Goal: Transaction & Acquisition: Purchase product/service

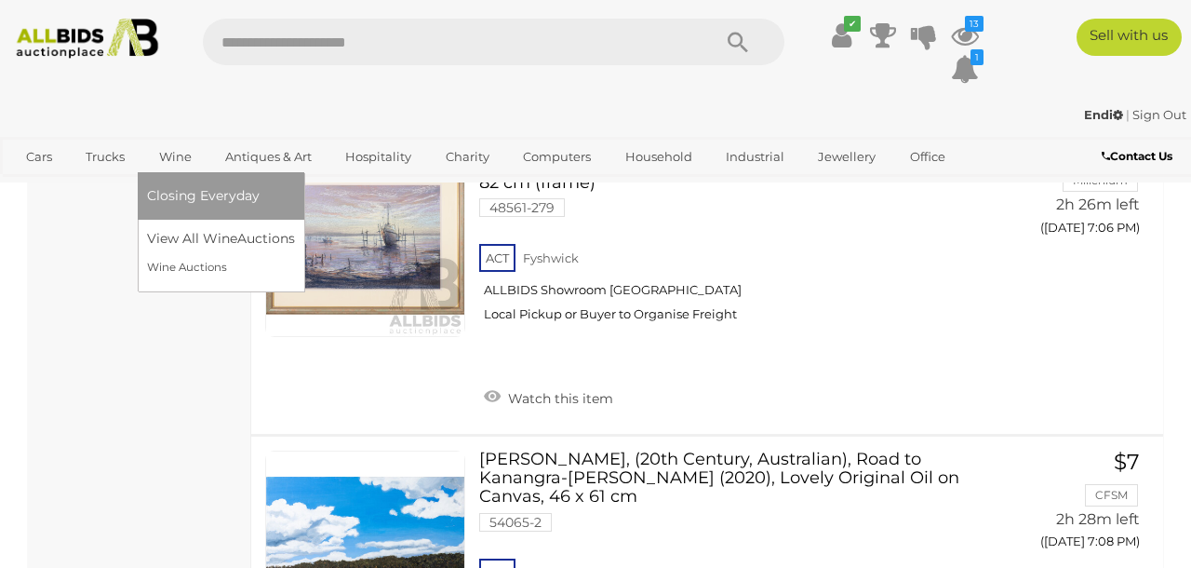
scroll to position [2723, 0]
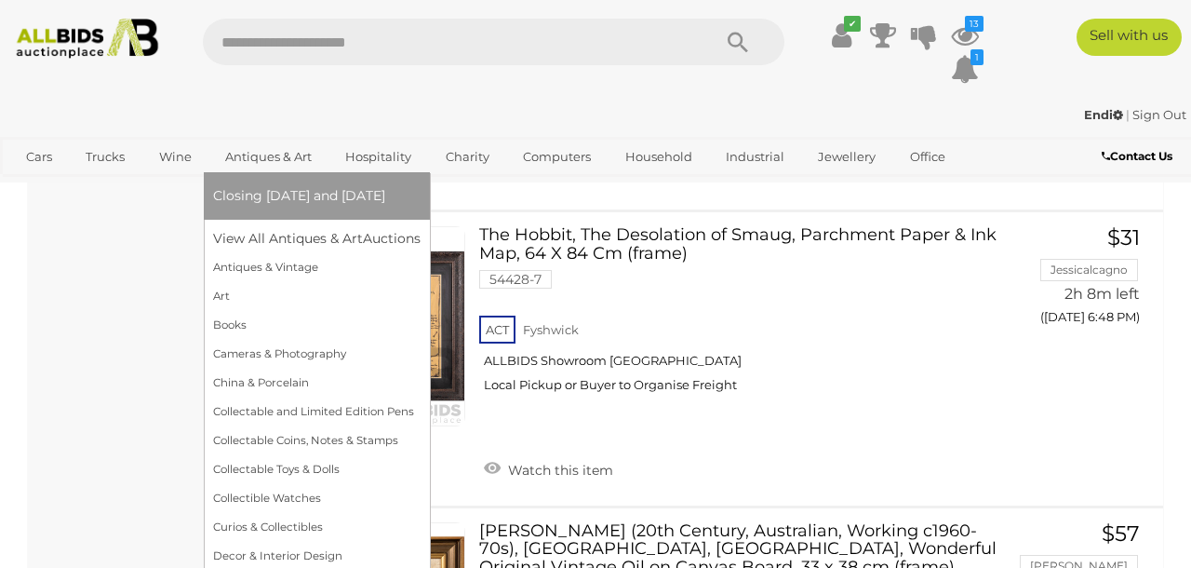
click at [277, 195] on span "Closing [DATE] and [DATE]" at bounding box center [299, 195] width 172 height 17
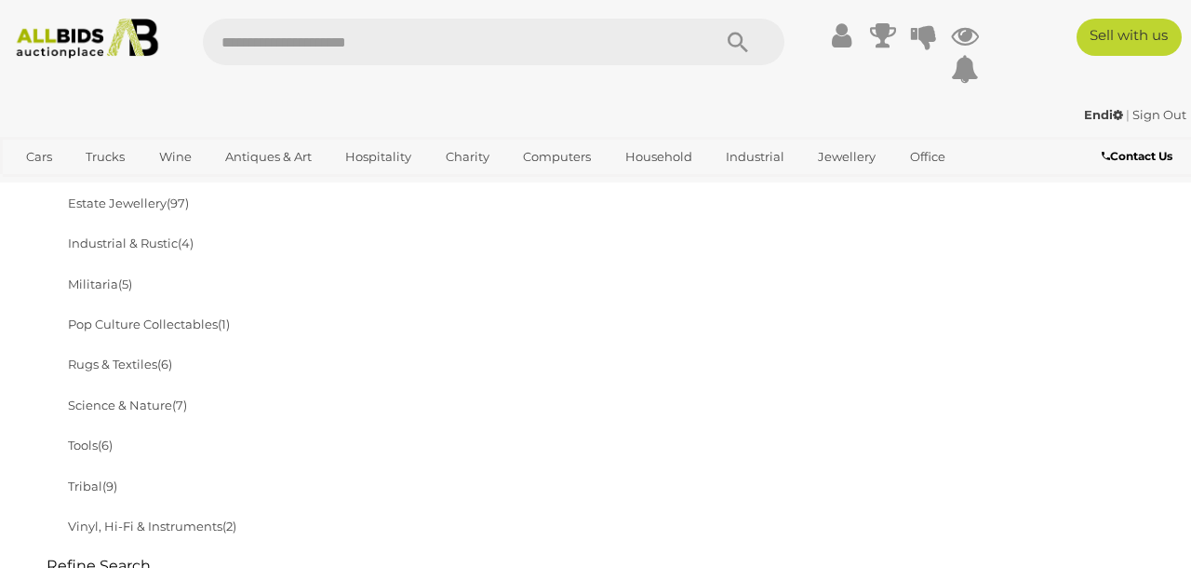
scroll to position [753, 0]
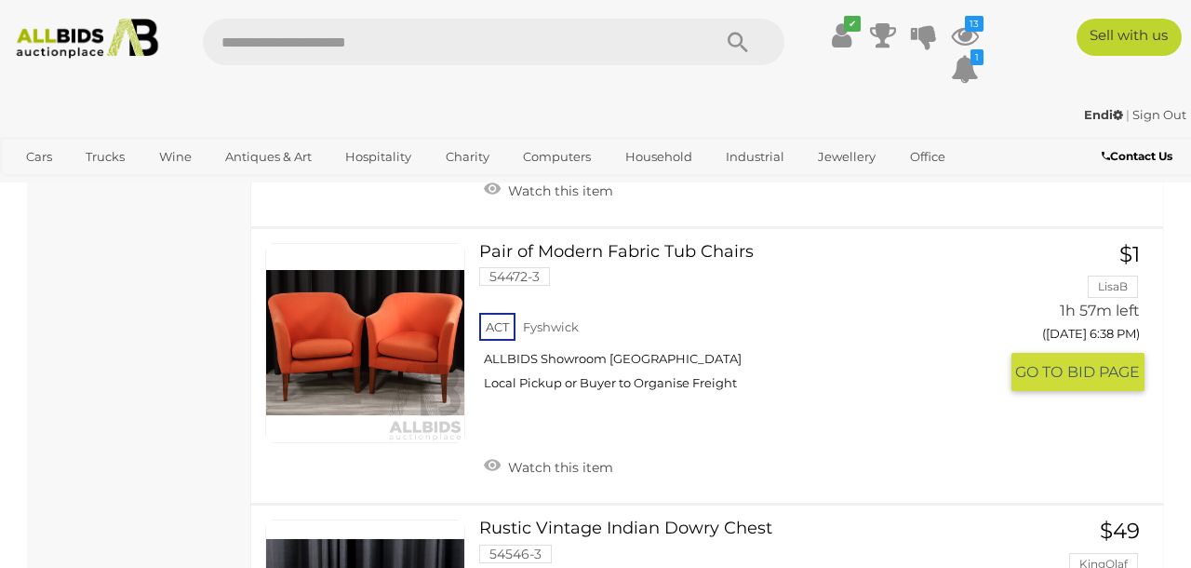
scroll to position [4873, 0]
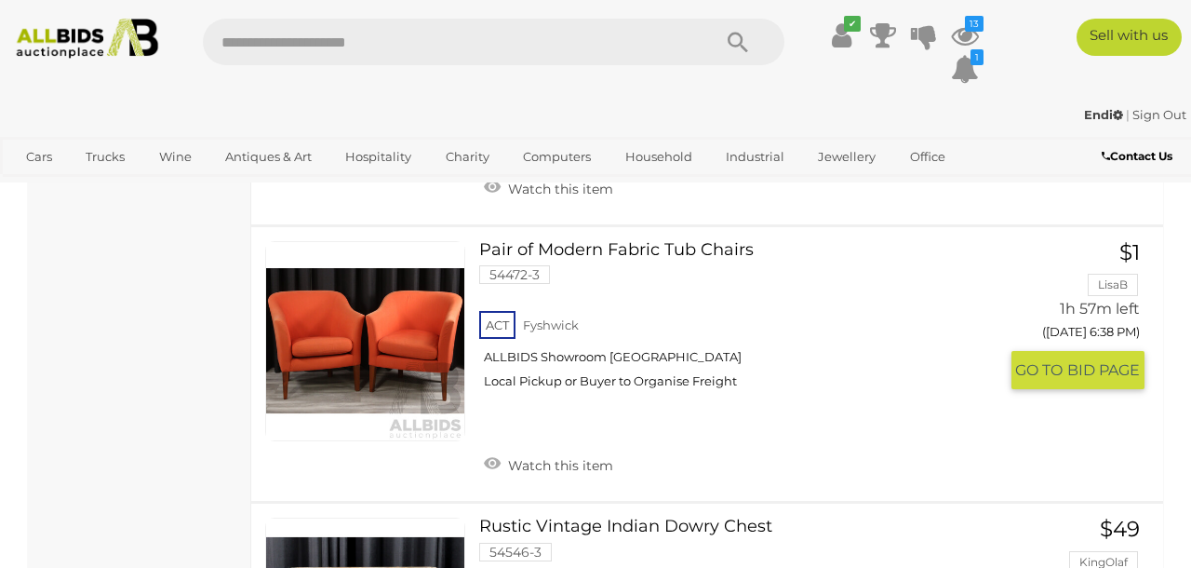
click at [389, 286] on link at bounding box center [365, 341] width 200 height 200
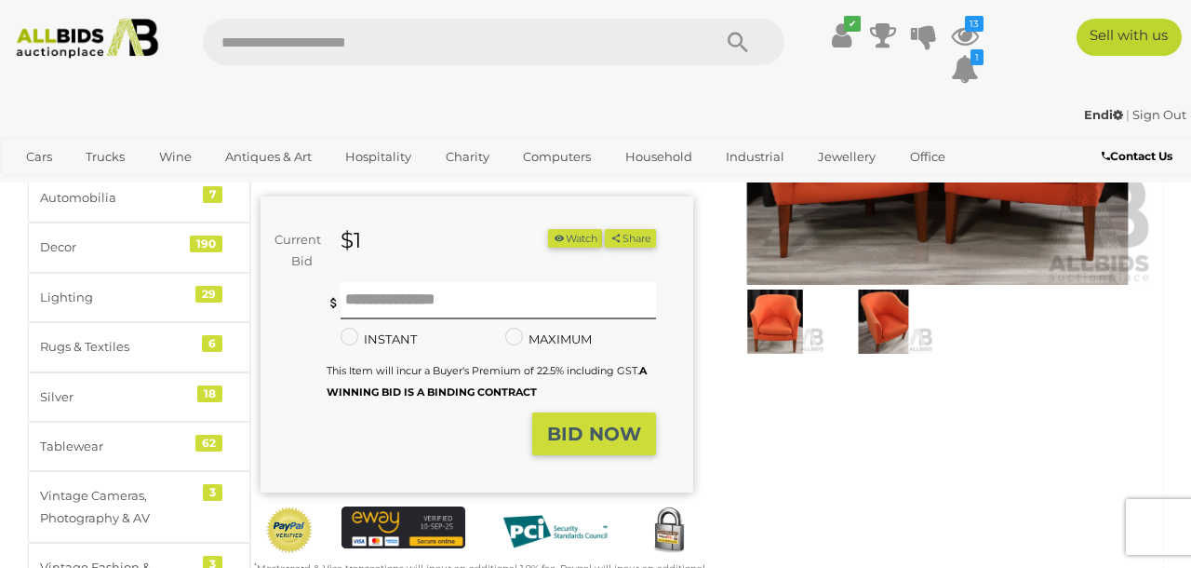
scroll to position [227, 0]
click at [882, 319] on img at bounding box center [883, 320] width 99 height 63
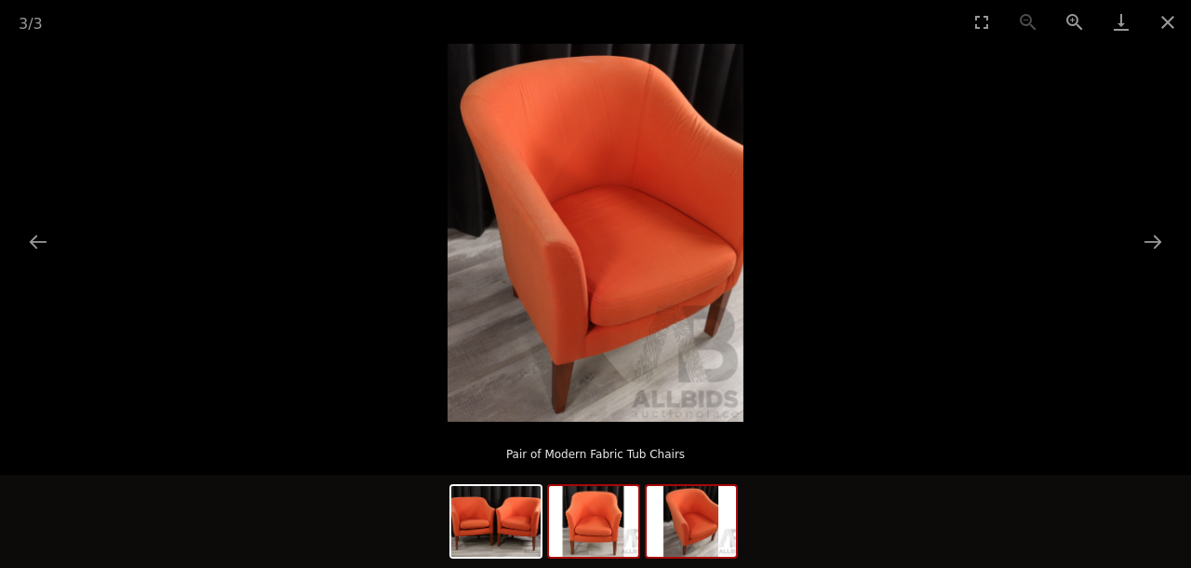
click at [618, 525] on img at bounding box center [593, 521] width 89 height 71
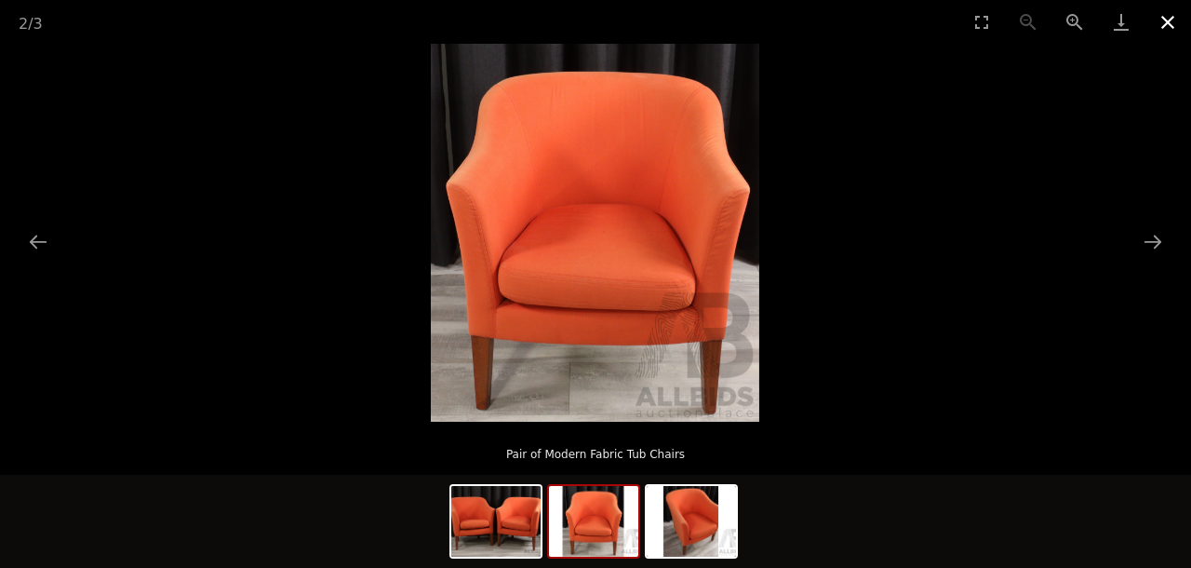
click at [1167, 20] on button "Close gallery" at bounding box center [1168, 22] width 47 height 44
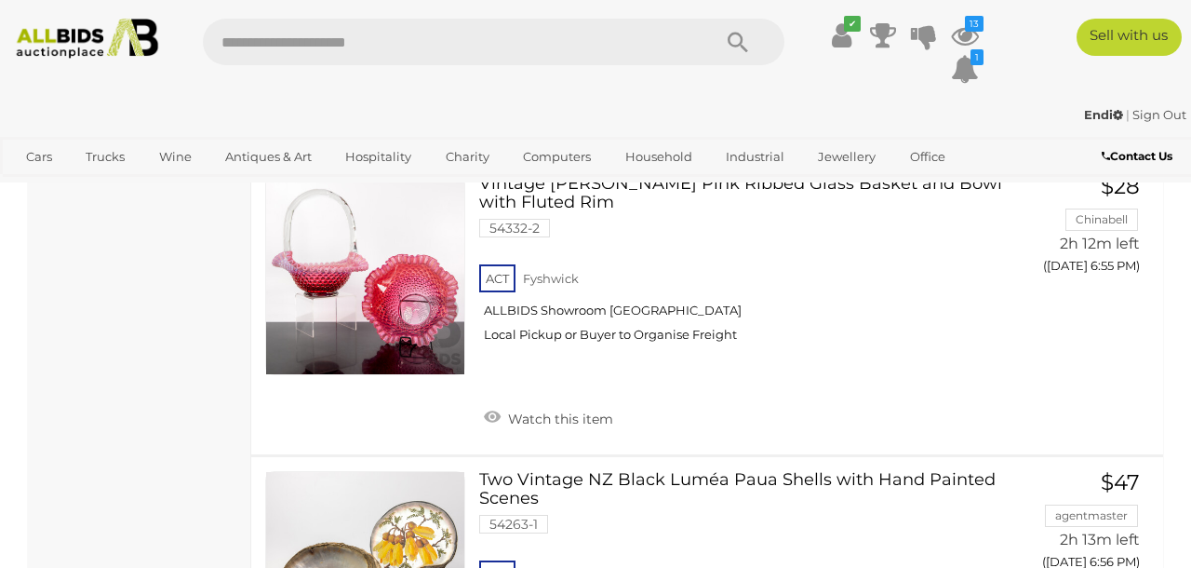
scroll to position [14936, 0]
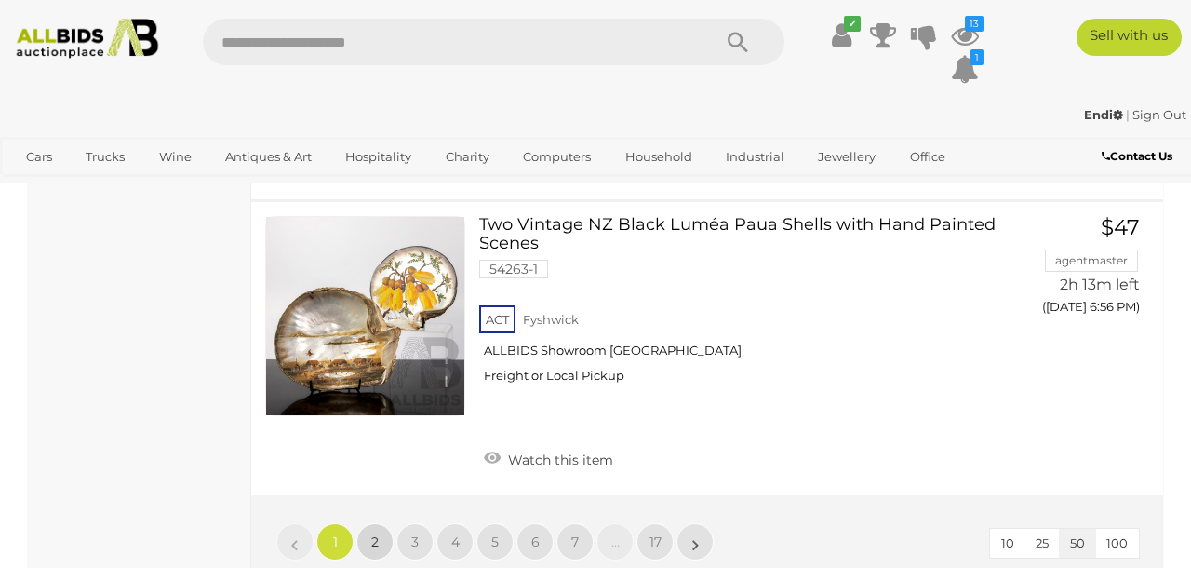
click at [382, 523] on link "2" at bounding box center [375, 541] width 37 height 37
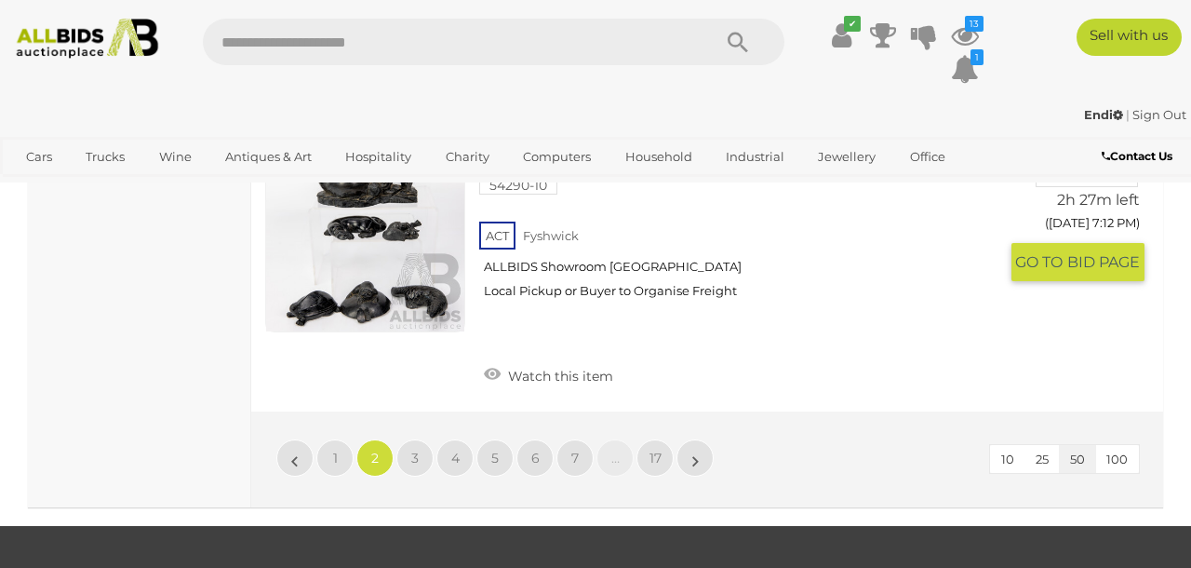
scroll to position [15210, 0]
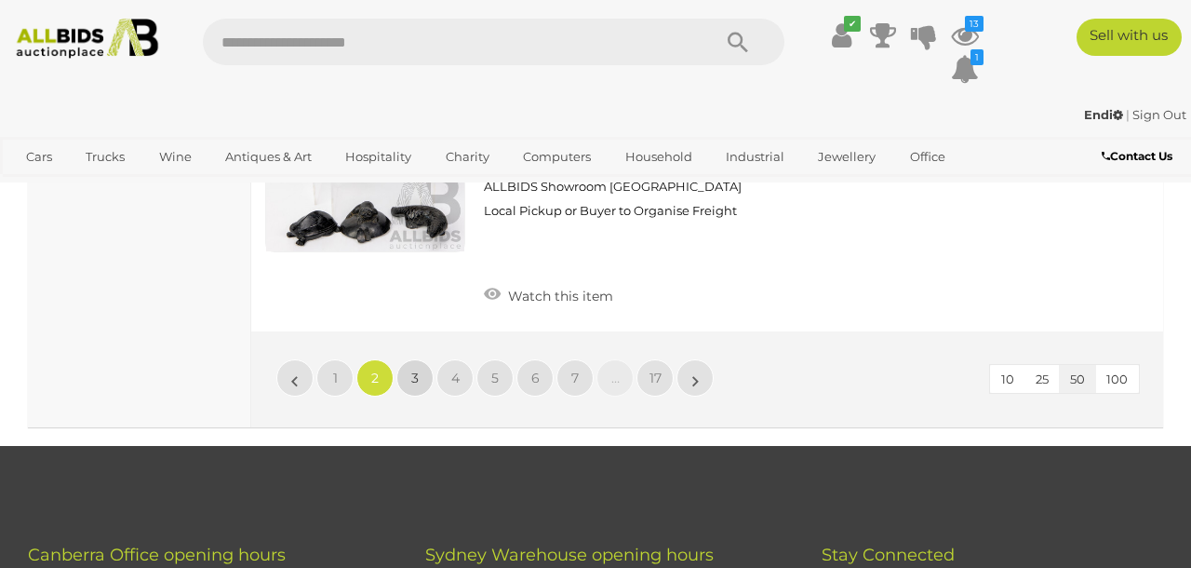
click at [416, 370] on span "3" at bounding box center [414, 378] width 7 height 17
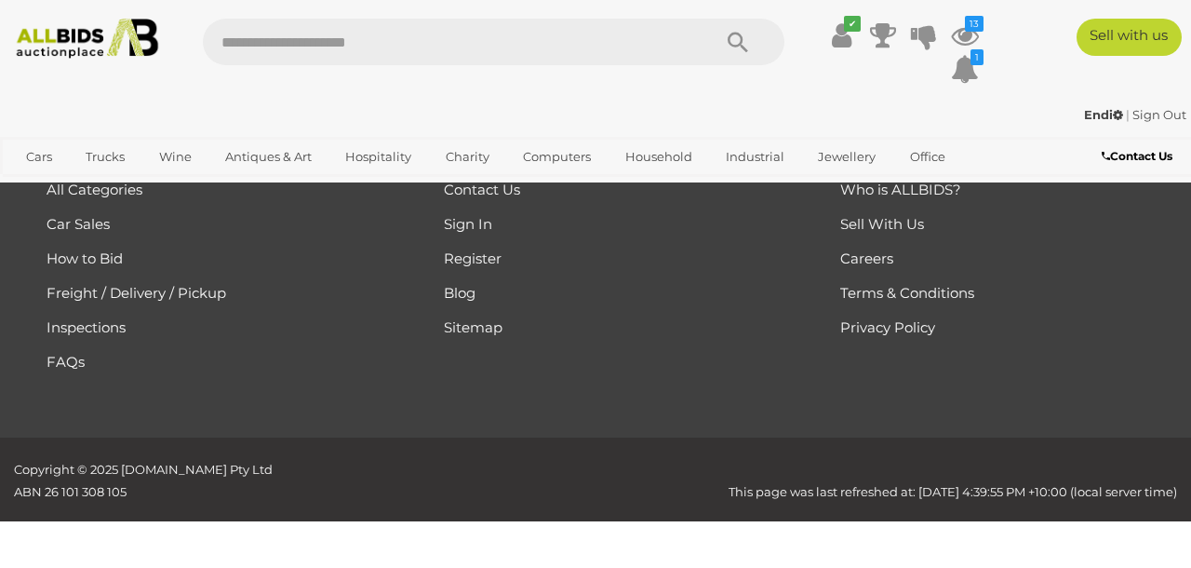
scroll to position [415, 0]
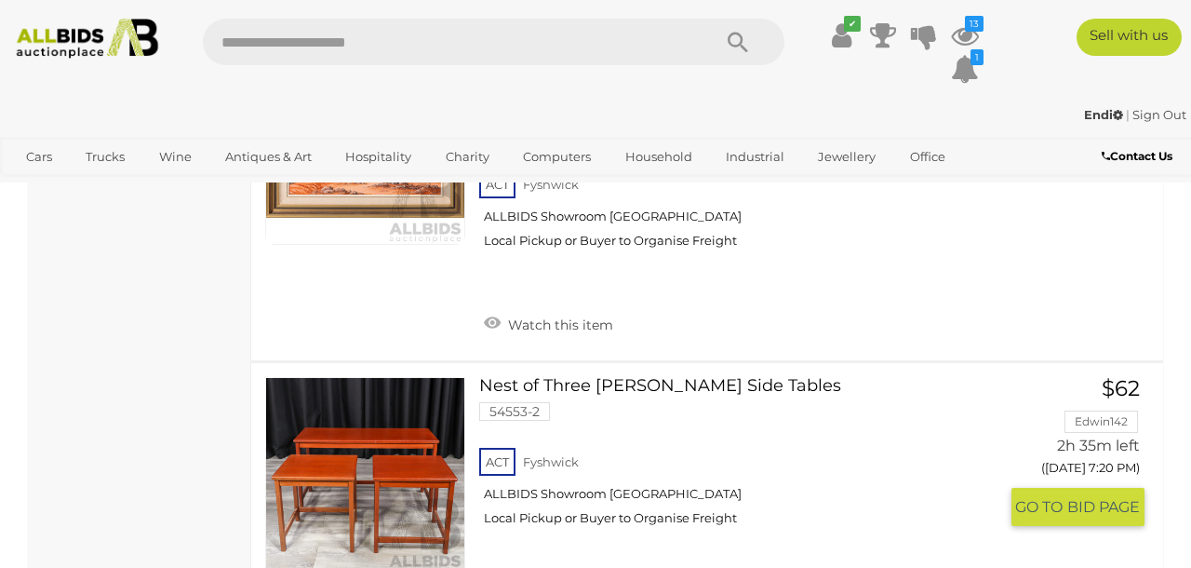
scroll to position [6205, 0]
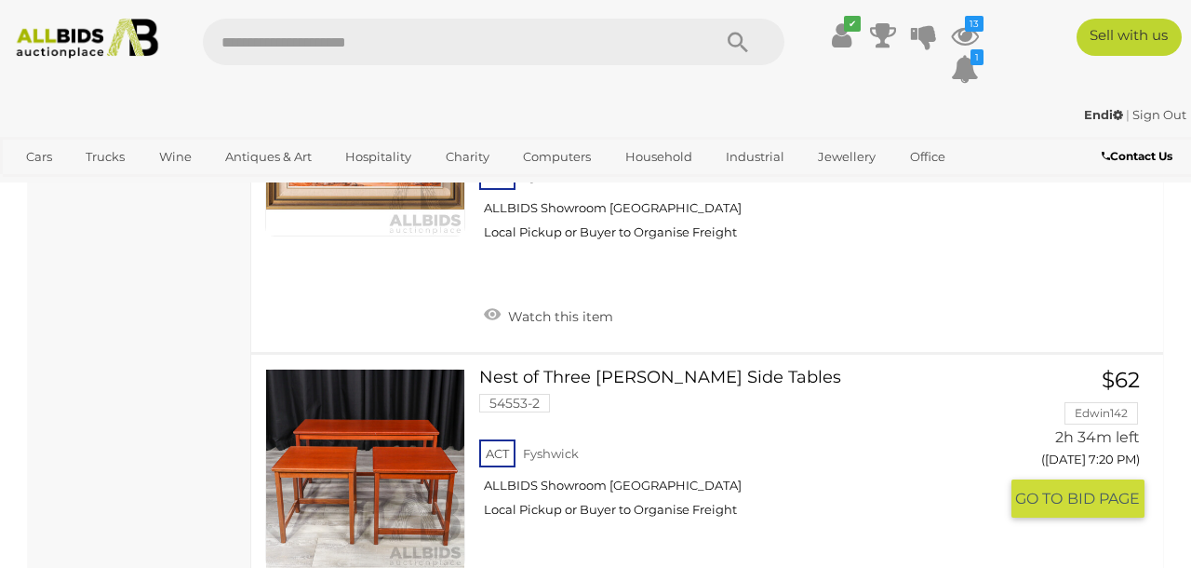
click at [597, 369] on link "Nest of Three Parker Side Tables 54553-2 ACT Fyshwick ALLBIDS Showroom Fyshwick" at bounding box center [745, 450] width 505 height 163
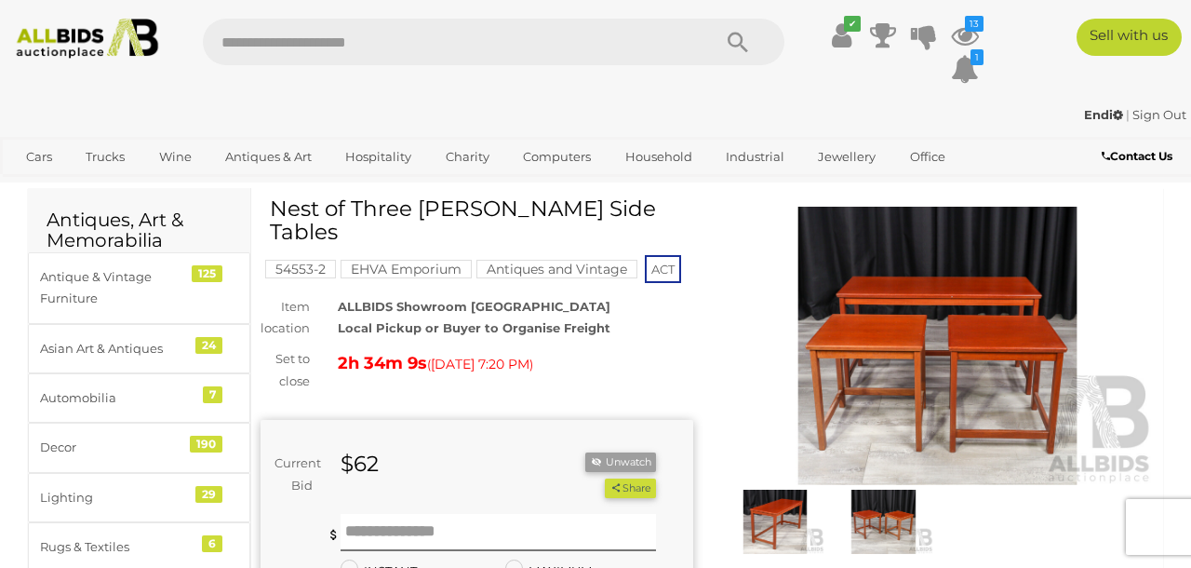
scroll to position [28, 0]
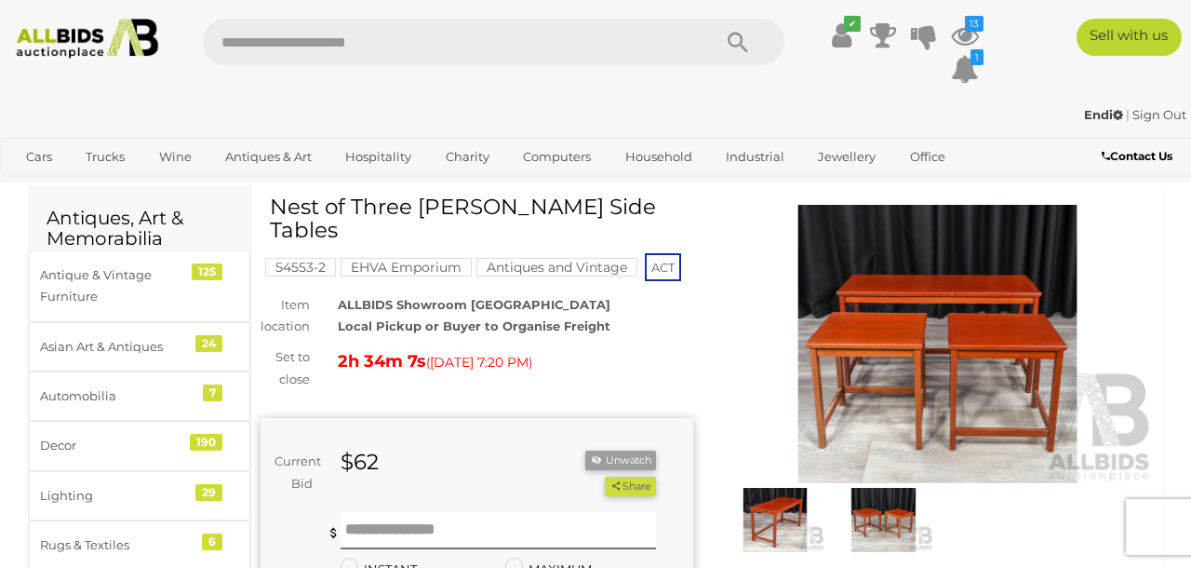
click at [788, 498] on img at bounding box center [775, 519] width 99 height 63
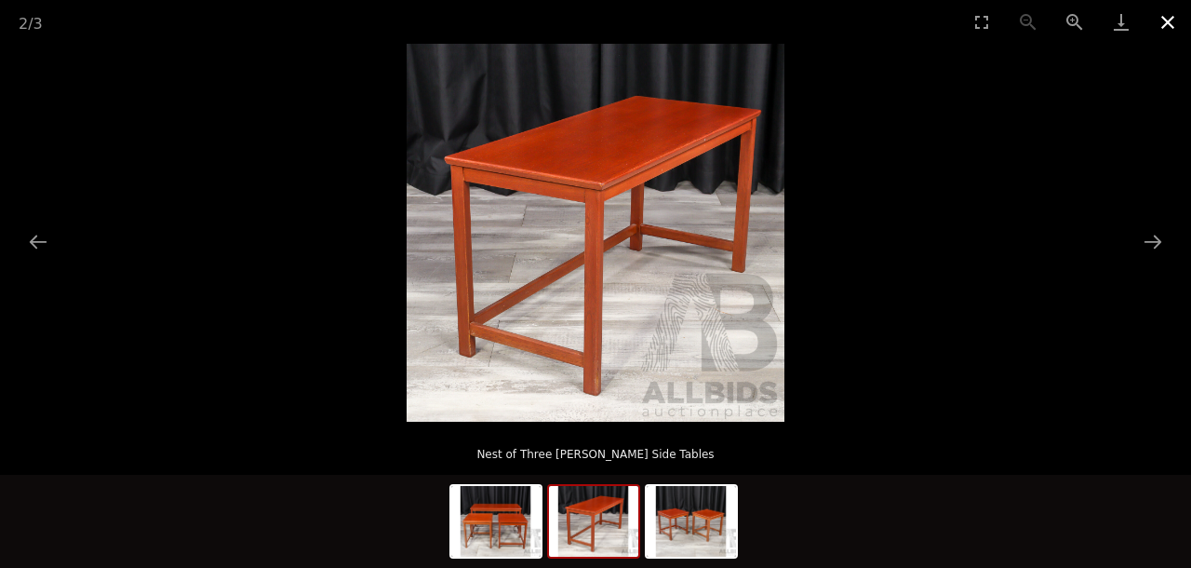
click at [1168, 17] on button "Close gallery" at bounding box center [1168, 22] width 47 height 44
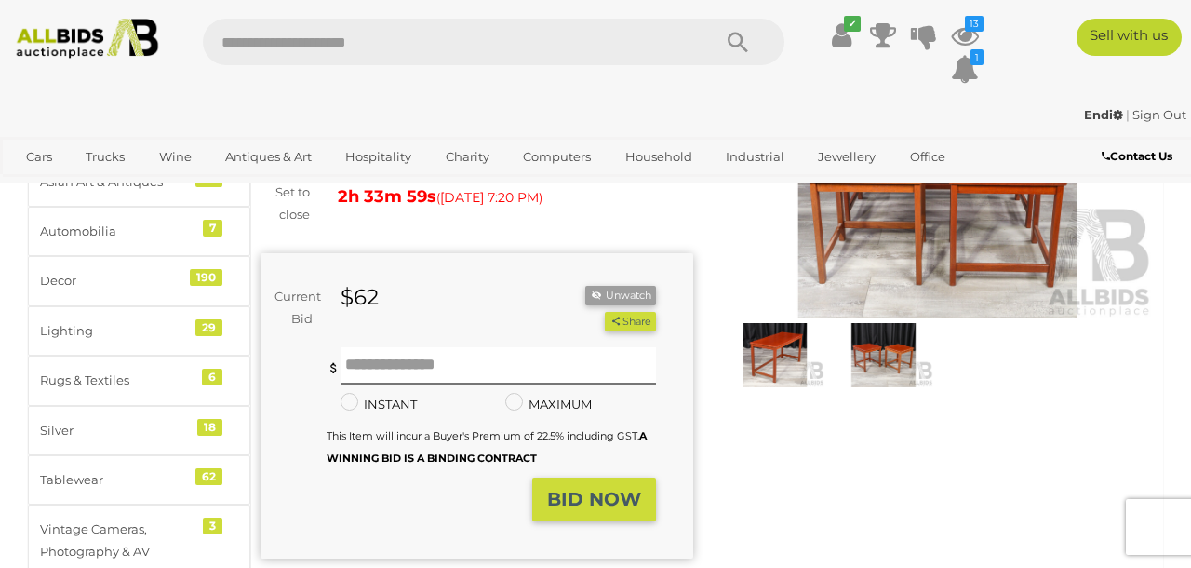
scroll to position [196, 0]
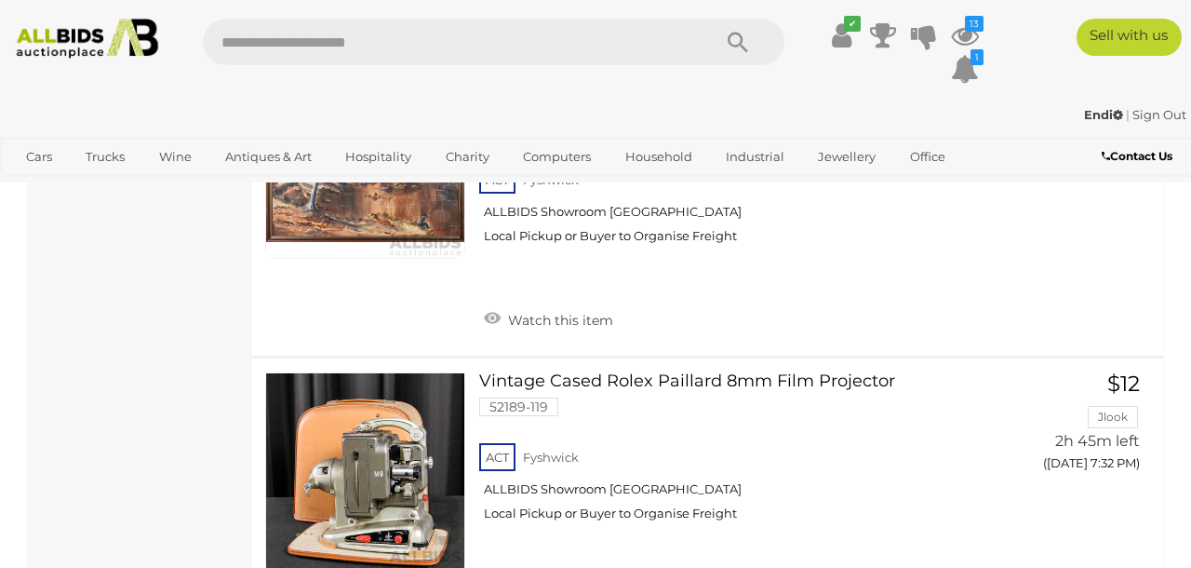
scroll to position [14722, 0]
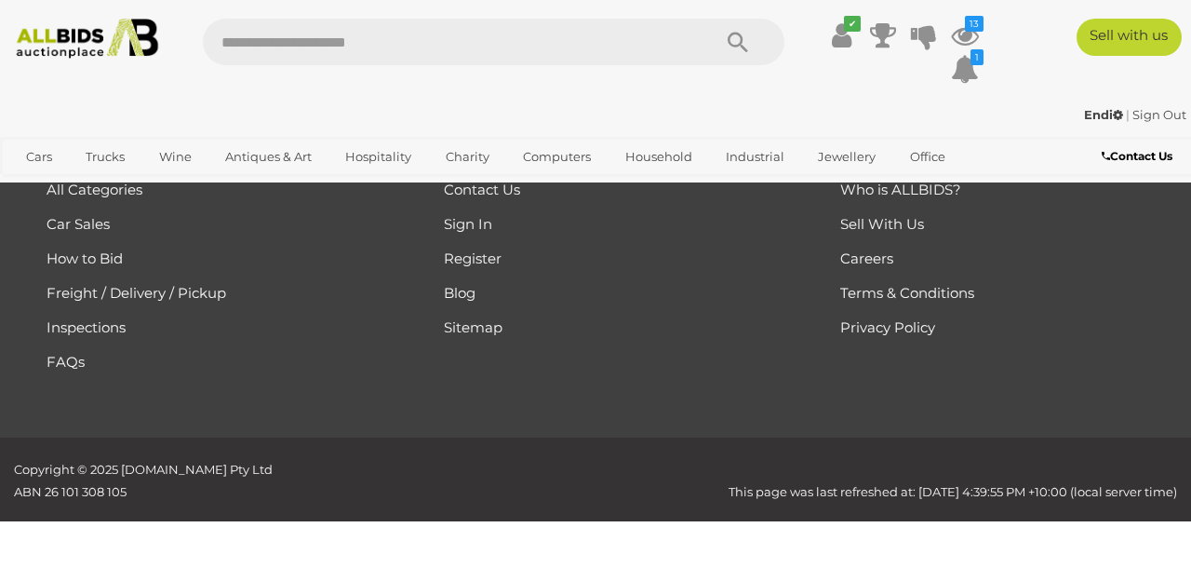
scroll to position [415, 0]
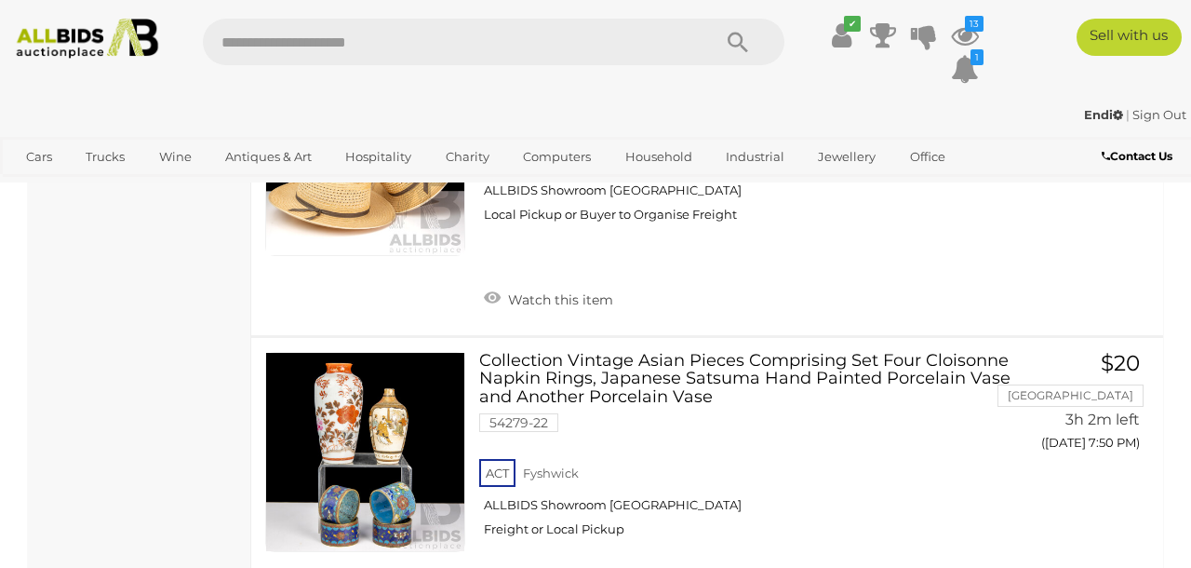
scroll to position [3963, 0]
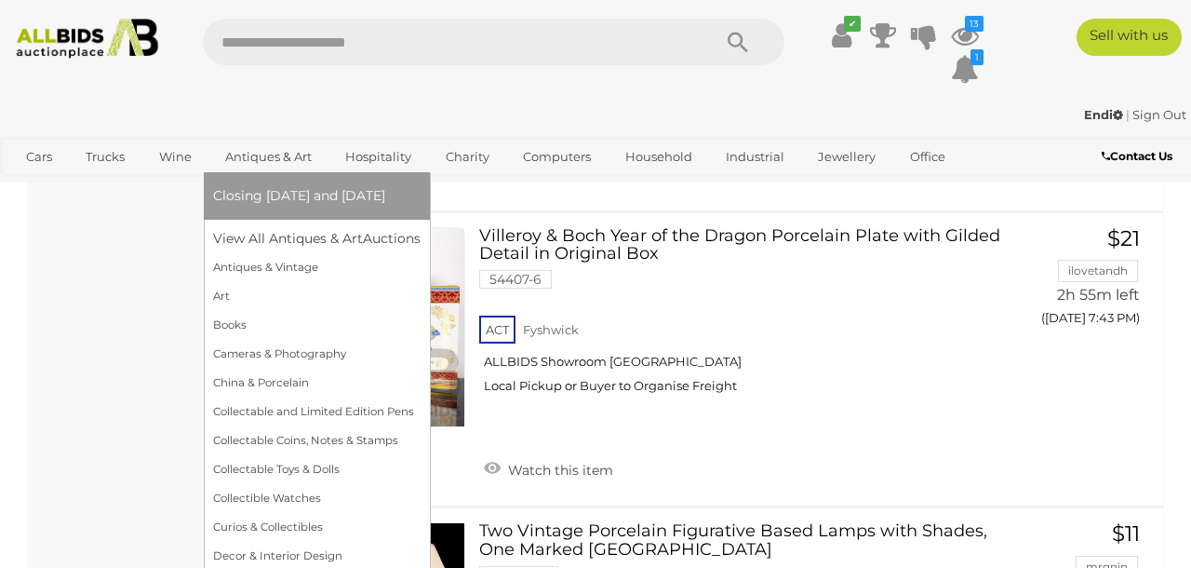
click at [274, 154] on link "Antiques & Art" at bounding box center [268, 156] width 111 height 31
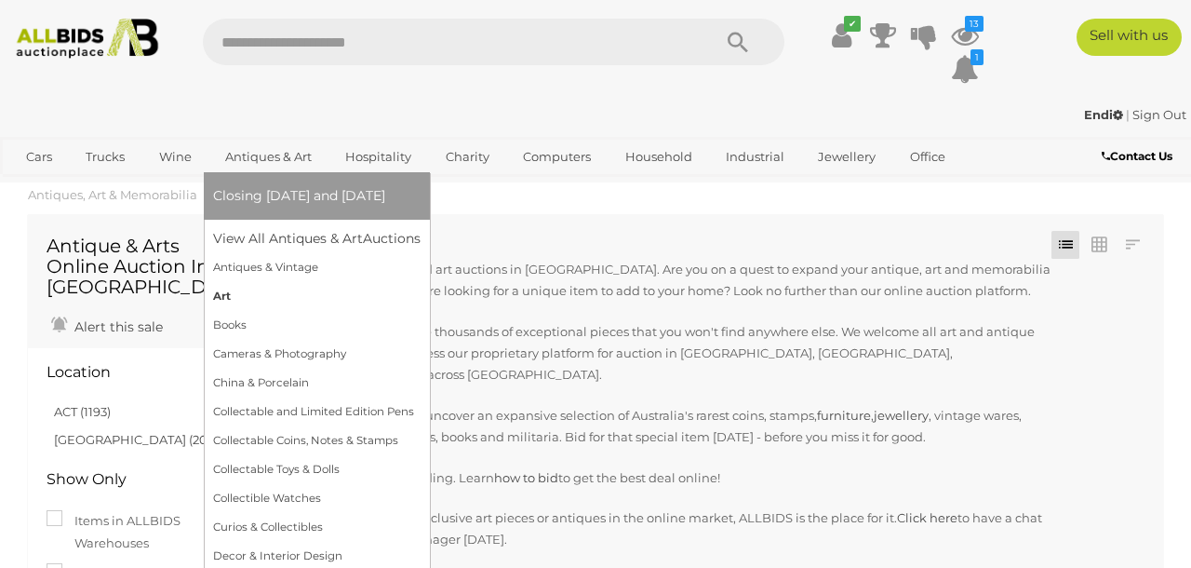
click at [219, 294] on link "Art" at bounding box center [317, 296] width 208 height 29
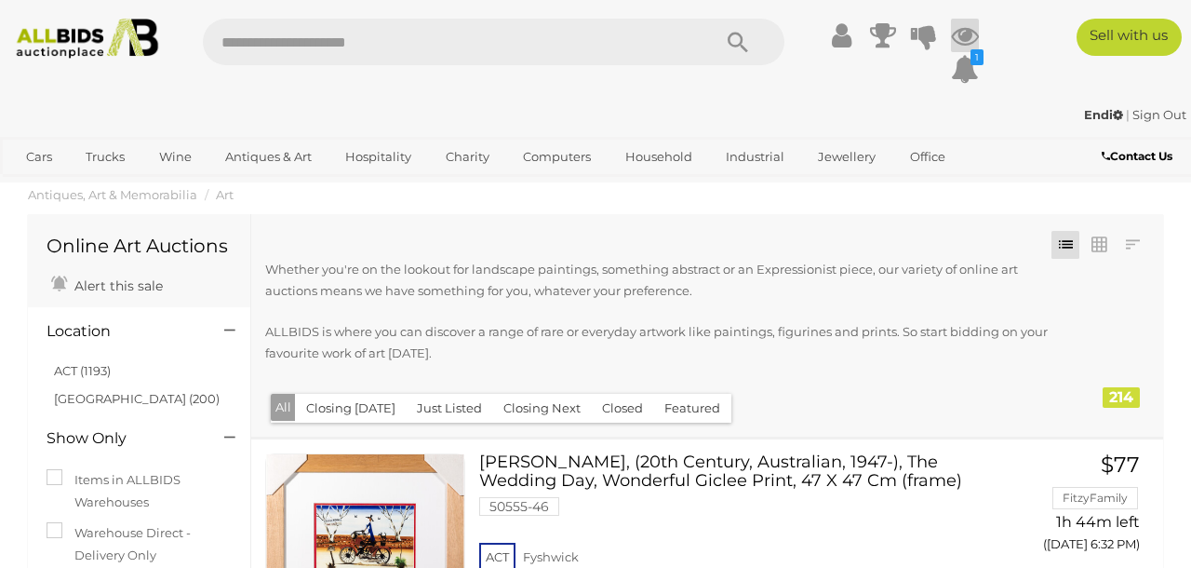
click at [972, 35] on icon at bounding box center [965, 36] width 28 height 34
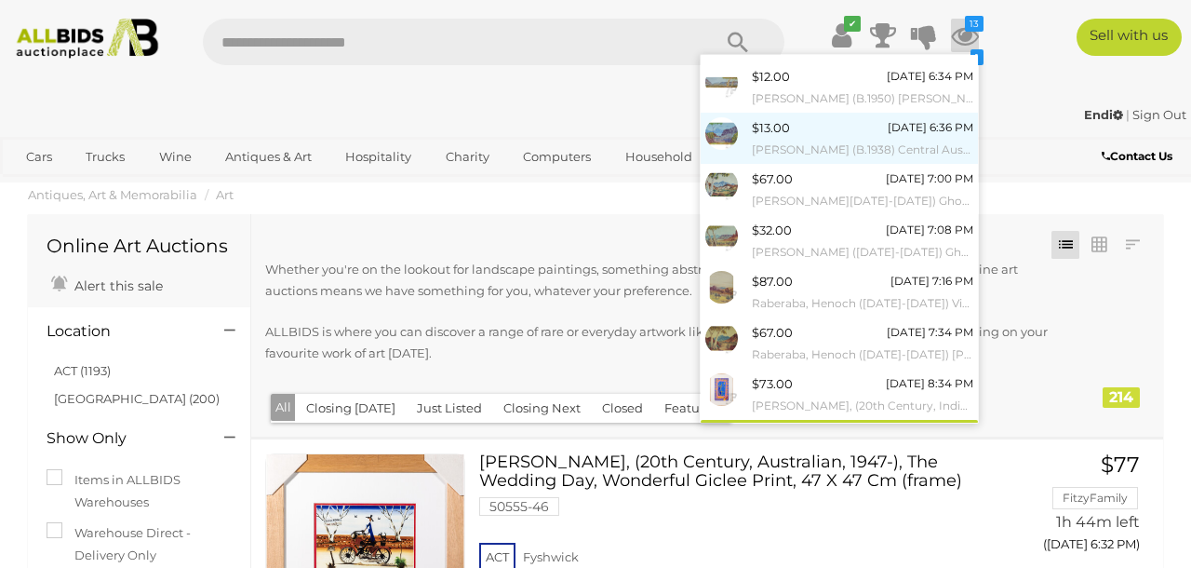
scroll to position [225, 0]
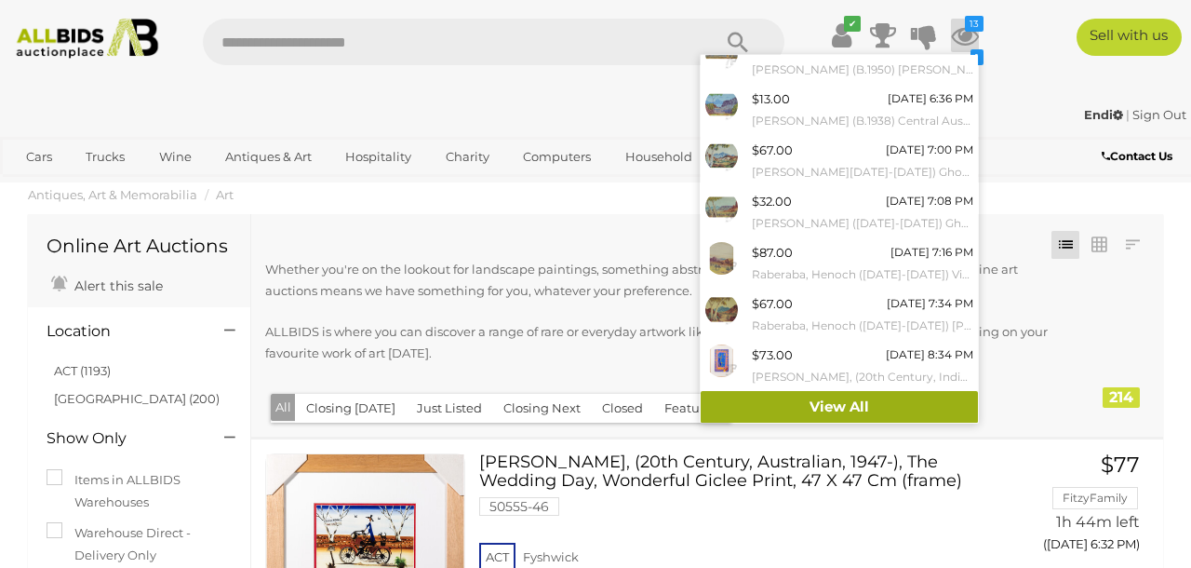
click at [792, 408] on link "View All" at bounding box center [839, 407] width 277 height 33
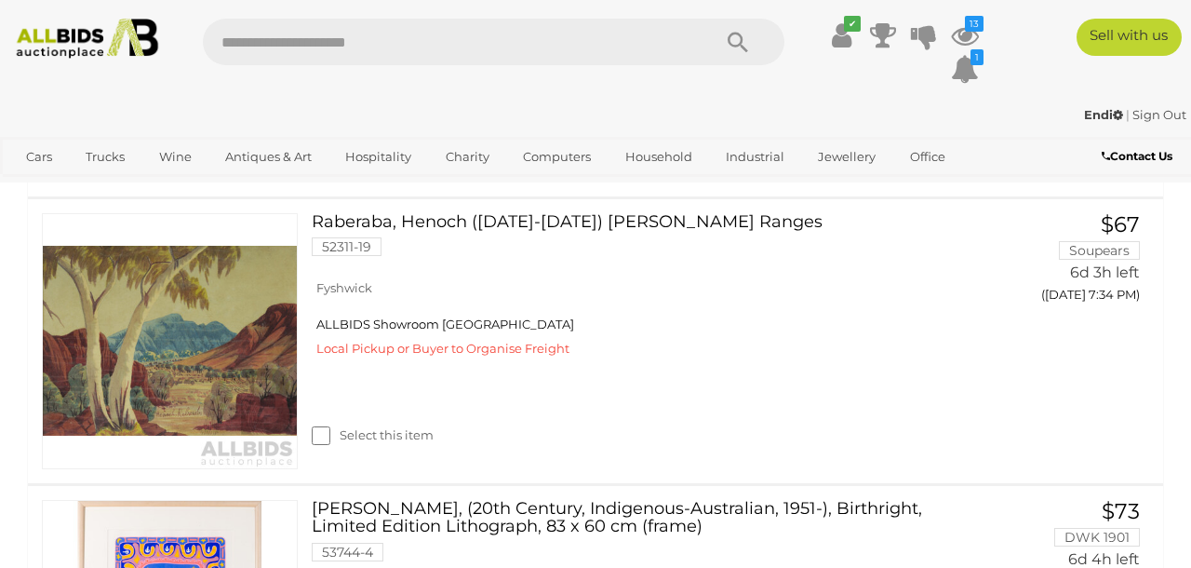
scroll to position [2619, 0]
